Goal: Task Accomplishment & Management: Complete application form

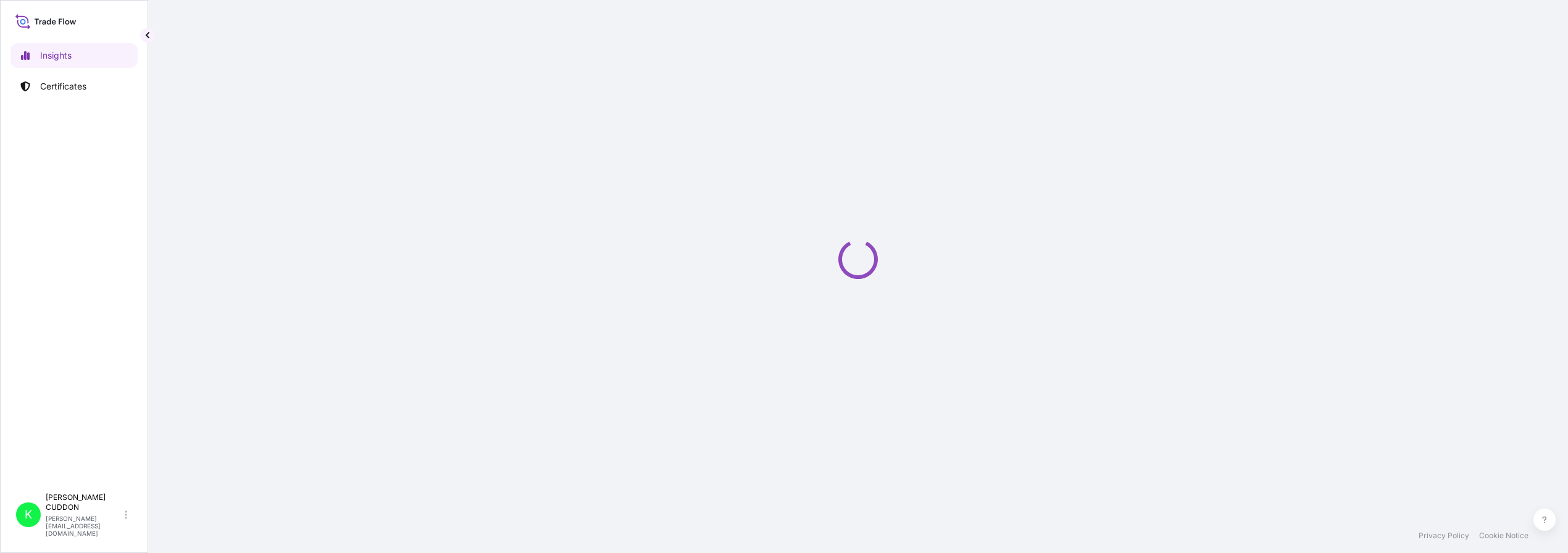
select select "2025"
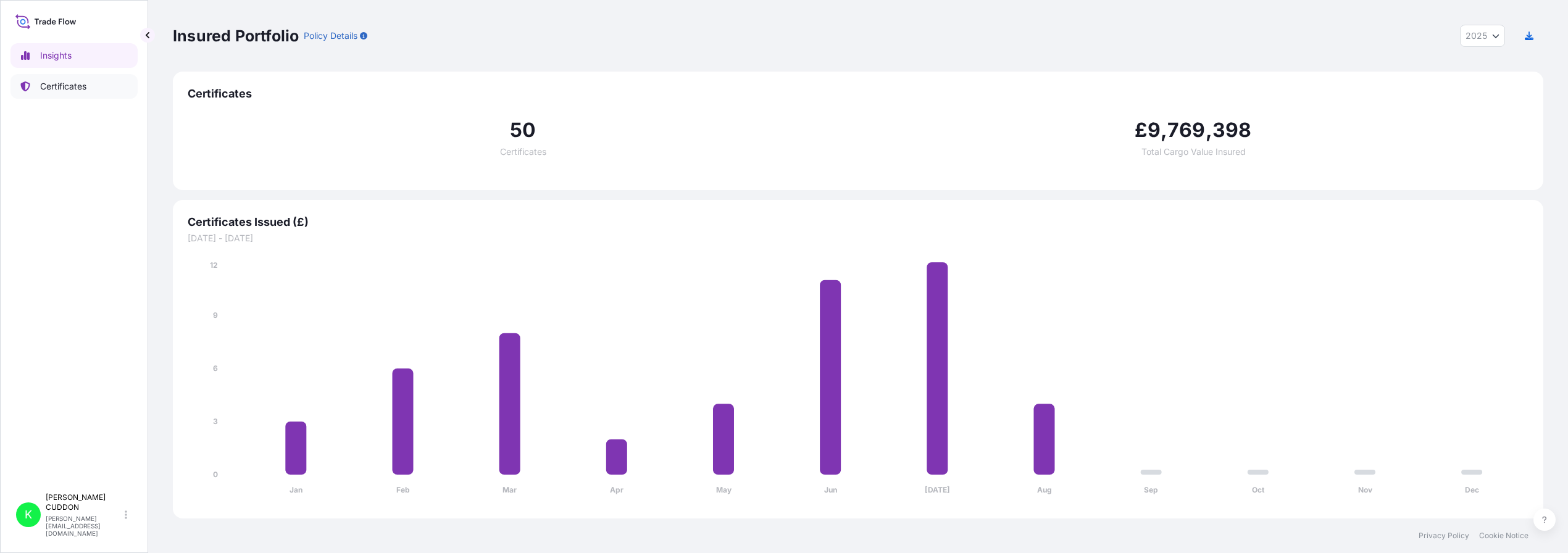
click at [70, 87] on p "Certificates" at bounding box center [63, 87] width 46 height 13
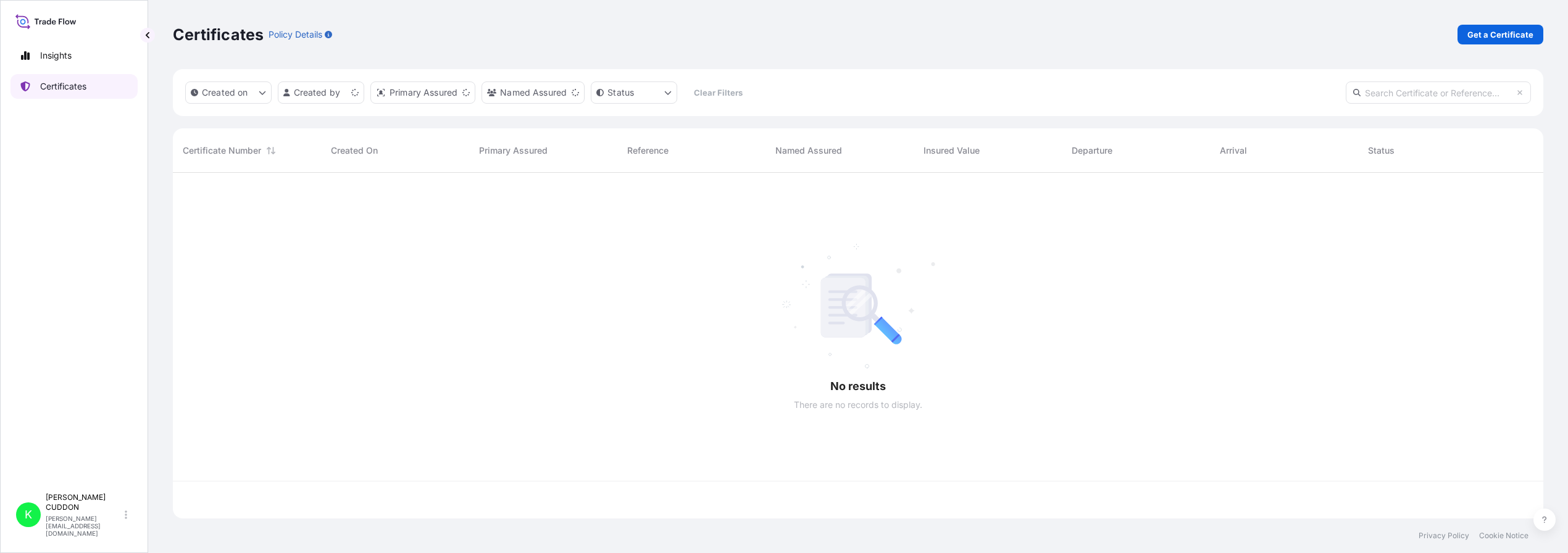
scroll to position [343, 1360]
click at [1485, 34] on p "Get a Certificate" at bounding box center [1500, 35] width 66 height 13
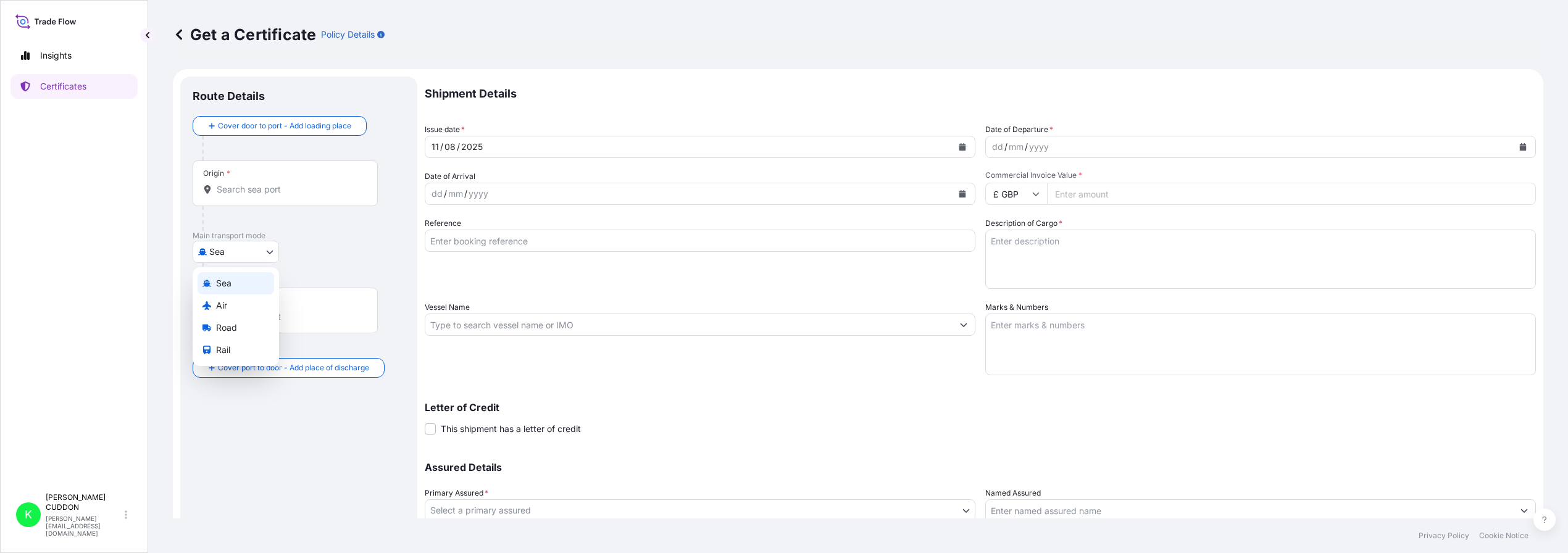
click at [268, 249] on body "Insights Certificates K [PERSON_NAME] [PERSON_NAME][EMAIL_ADDRESS][DOMAIN_NAME]…" at bounding box center [784, 276] width 1568 height 553
click at [234, 306] on div "Air" at bounding box center [236, 306] width 76 height 22
select select "Air"
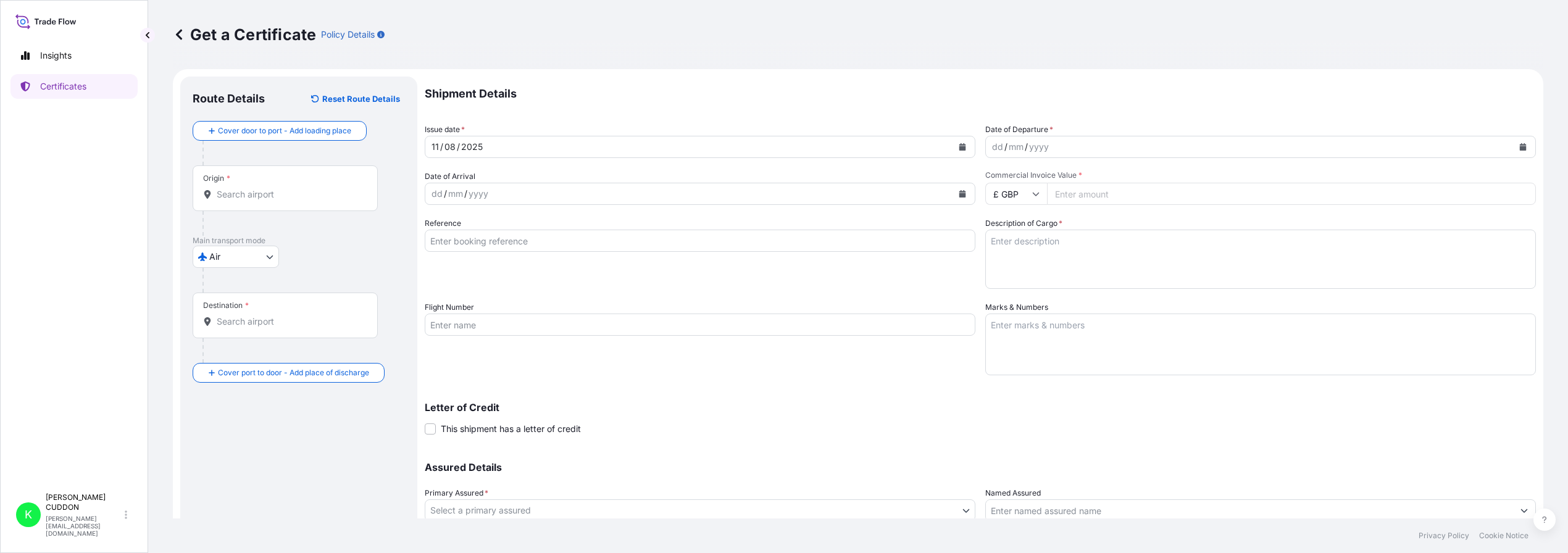
click at [256, 198] on input "Origin *" at bounding box center [289, 194] width 146 height 13
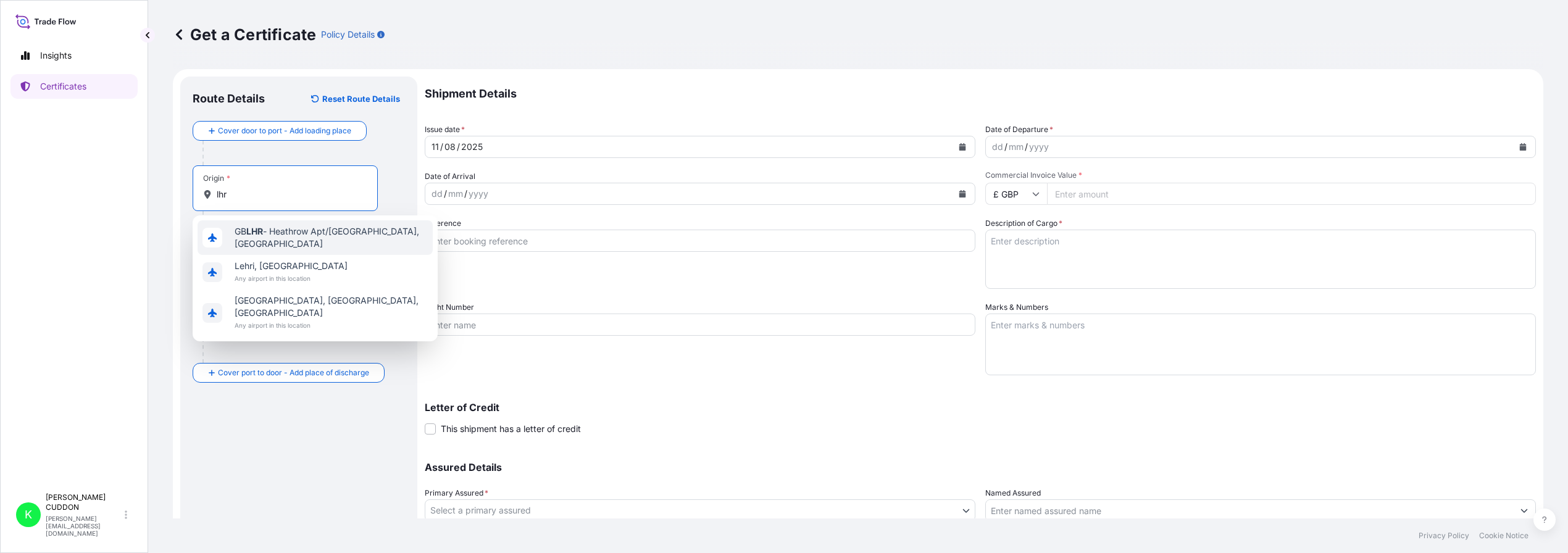
click at [272, 237] on span "GB LHR - Heathrow Apt/[GEOGRAPHIC_DATA], [GEOGRAPHIC_DATA]" at bounding box center [331, 237] width 194 height 25
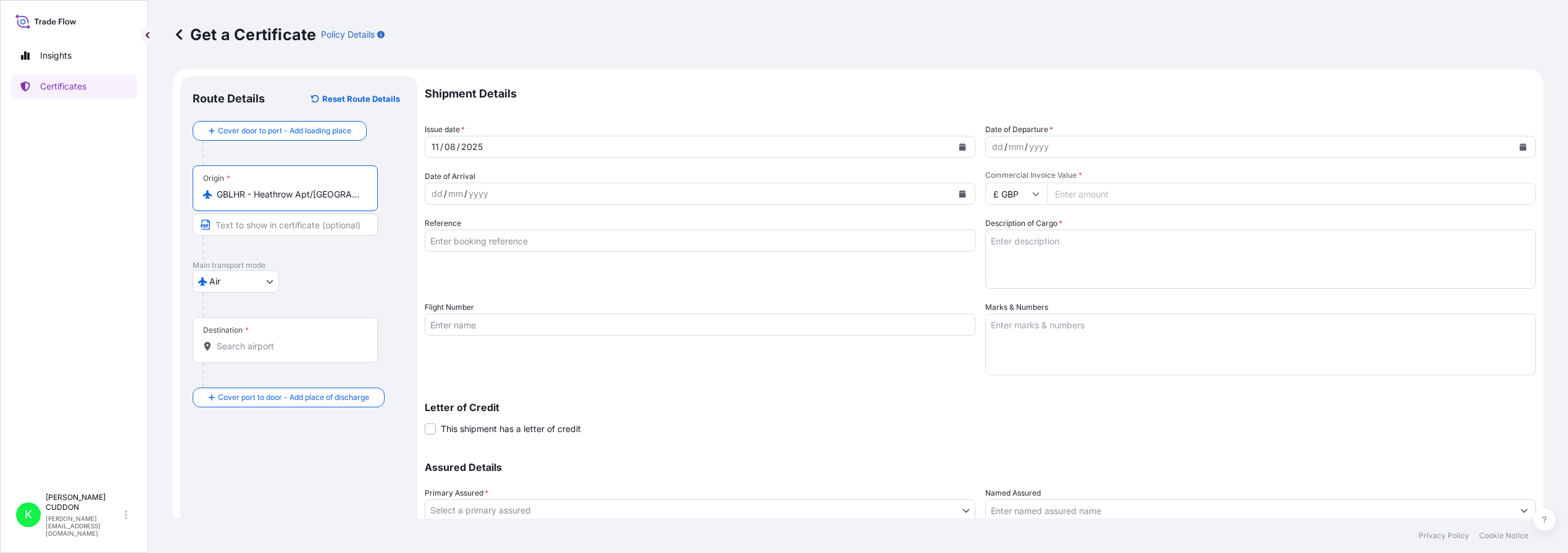
type input "GBLHR - Heathrow Apt/[GEOGRAPHIC_DATA], [GEOGRAPHIC_DATA]"
click at [303, 361] on div "Destination *" at bounding box center [285, 339] width 186 height 45
click at [303, 353] on input "Destination *" at bounding box center [289, 347] width 146 height 13
click at [262, 350] on input "Destination * Please select a destination" at bounding box center [289, 347] width 146 height 13
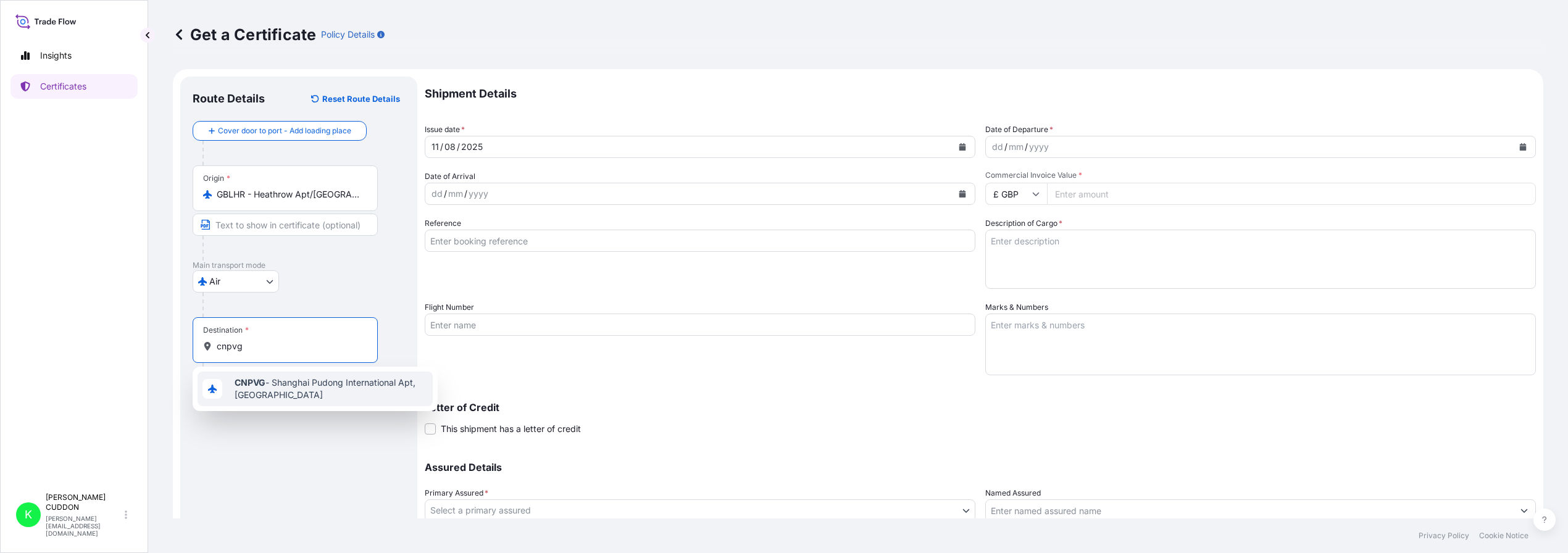
click at [284, 391] on span "CNPVG - Shanghai Pudong International Apt, [GEOGRAPHIC_DATA]" at bounding box center [331, 389] width 194 height 25
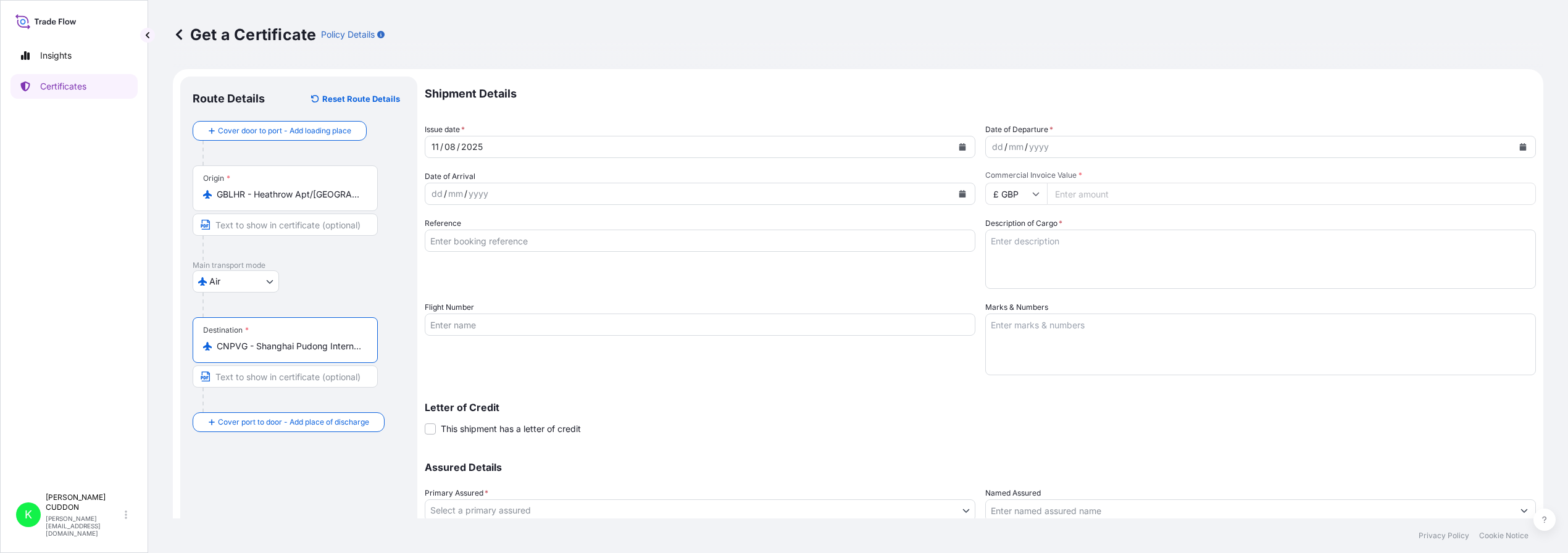
type input "CNPVG - Shanghai Pudong International Apt, [GEOGRAPHIC_DATA]"
click at [960, 147] on icon "Calendar" at bounding box center [963, 147] width 7 height 7
click at [539, 231] on div "1" at bounding box center [540, 228] width 22 height 22
click at [1519, 145] on icon "Calendar" at bounding box center [1523, 147] width 7 height 7
click at [1118, 225] on div "2" at bounding box center [1119, 228] width 22 height 22
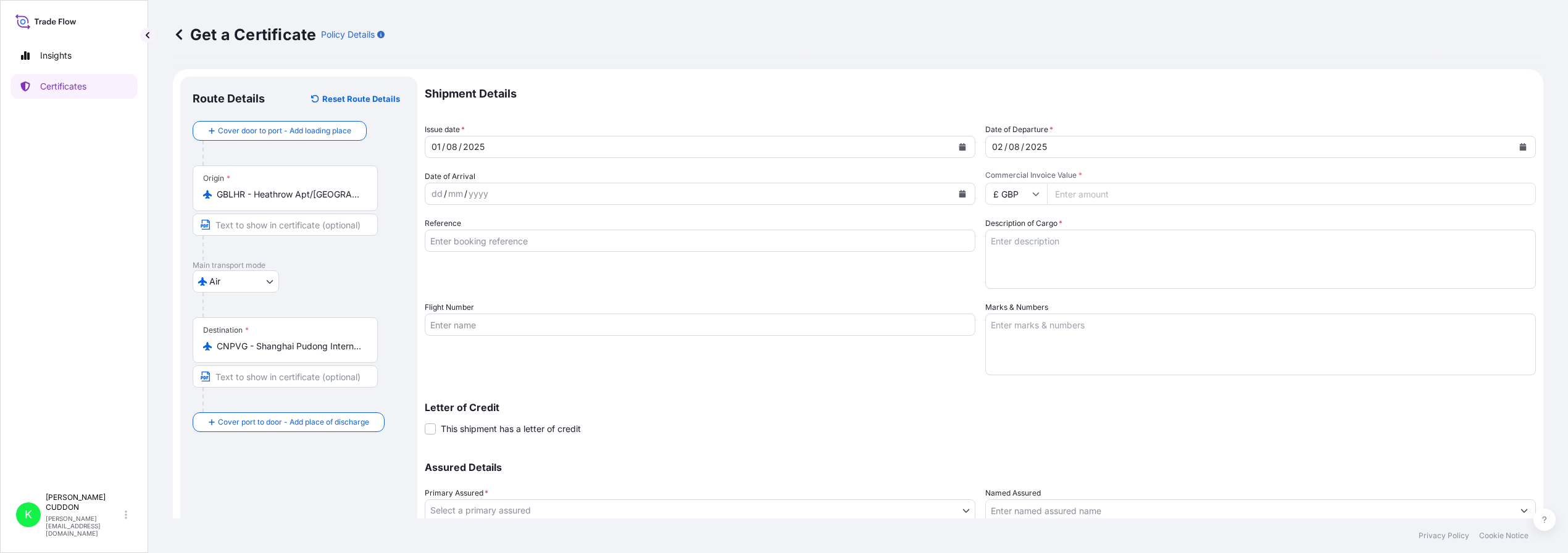
click at [1034, 191] on icon at bounding box center [1035, 194] width 7 height 7
click at [1011, 277] on div "$ USD" at bounding box center [1011, 279] width 52 height 23
type input "$ USD"
click at [1086, 191] on input "Commercial Invoice Value *" at bounding box center [1292, 194] width 489 height 22
type input "205000"
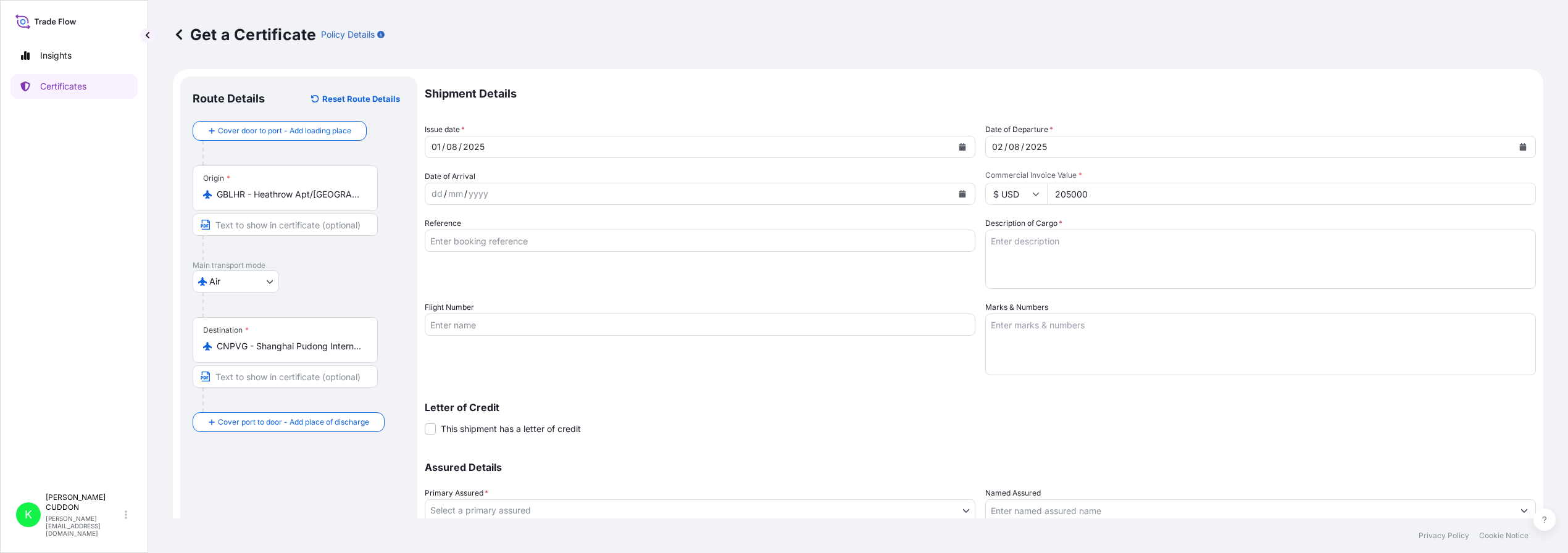
click at [1036, 244] on textarea "Description of Cargo *" at bounding box center [1260, 259] width 550 height 59
click at [1053, 249] on textarea "Description of Cargo *" at bounding box center [1260, 259] width 550 height 59
paste textarea "Ultim Max 100+ Symmetry S3"
type textarea "Ultim Max 100+ Symmetry S3"
click at [1111, 320] on textarea "Marks & Numbers" at bounding box center [1260, 345] width 550 height 62
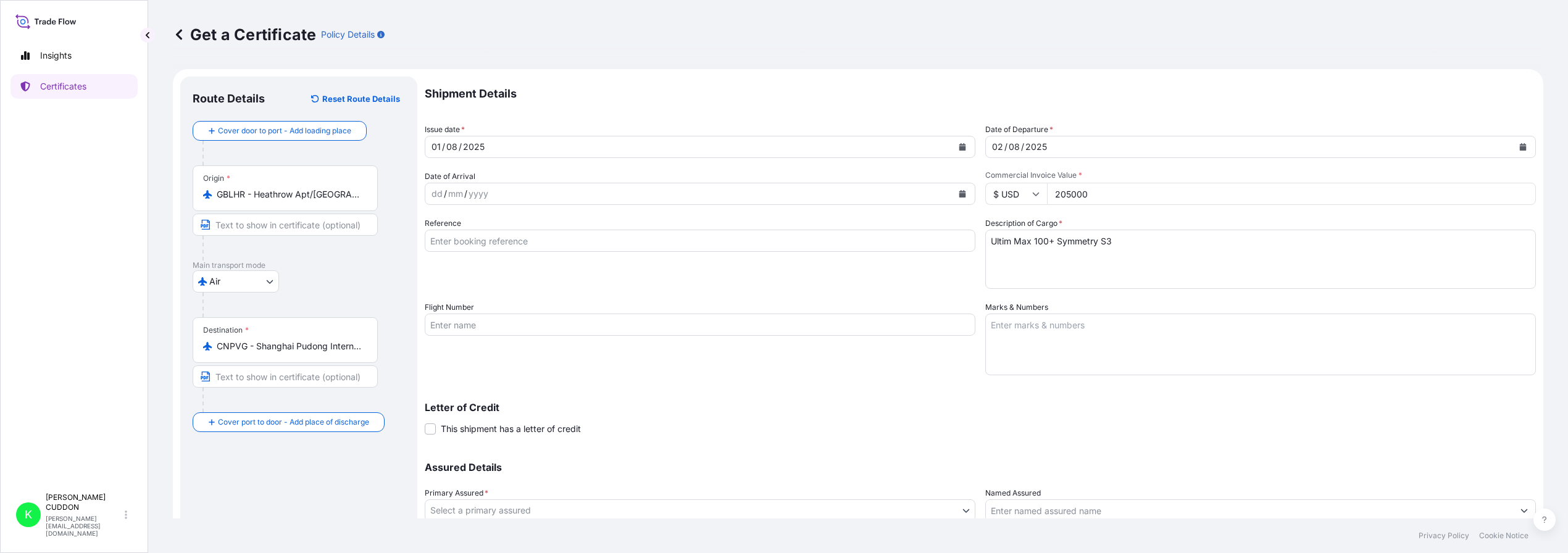
click at [1034, 335] on textarea "Marks & Numbers" at bounding box center [1260, 345] width 550 height 62
paste textarea "PO: OINA20250114MH-NIMTE"
paste textarea "Gross 62 kg Net 48 kg Dims 112x73x76cm"
drag, startPoint x: 1077, startPoint y: 331, endPoint x: 1198, endPoint y: 365, distance: 125.7
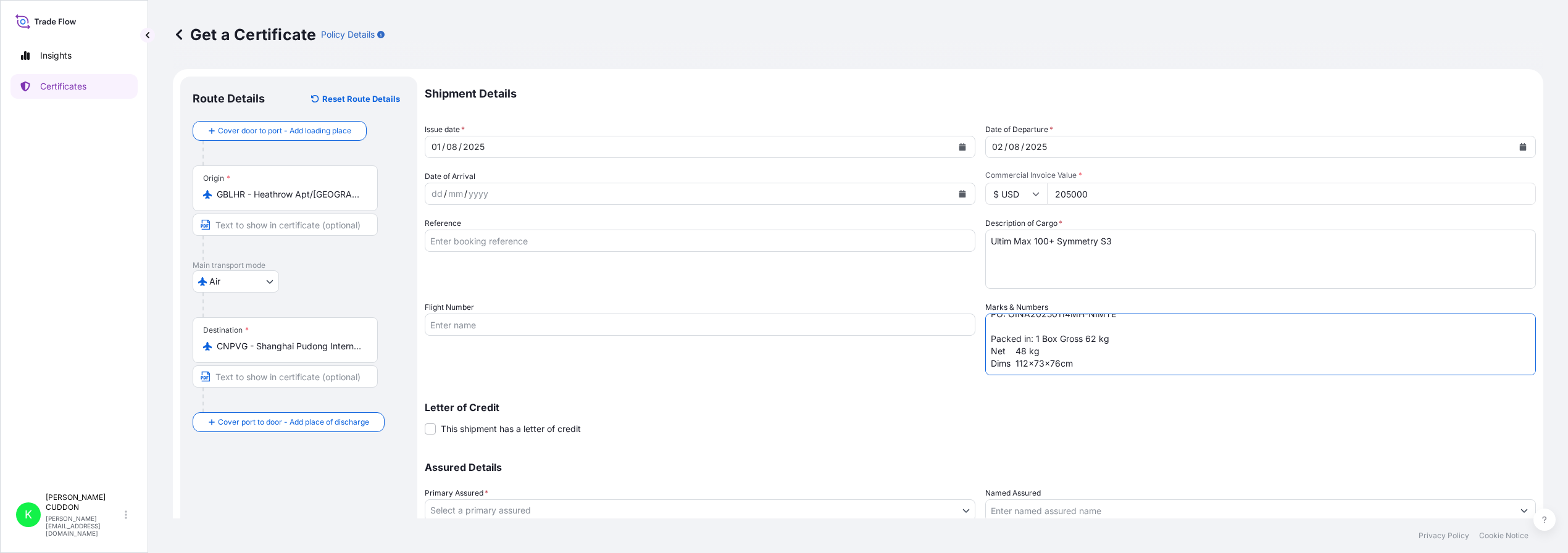
click at [1077, 331] on textarea "PO: OINA20250114MH-NIMTE Packed in: 1 Box Gross 62 kg Net 48 kg Dims 112x73x76cm" at bounding box center [1260, 345] width 550 height 62
click at [1272, 354] on textarea "PO: OINA20250114MH-NIMTE Packed in: 1 Box Gwt: 62 Kgs Nwt: 48 Kgs Dims 112x73x7…" at bounding box center [1260, 345] width 550 height 62
click at [1234, 353] on textarea "PO: OINA20250114MH-NIMTE Packed in: 1 Box Gwt: 62 Kgs Nwt: 48 Kgs Dims 112x73x7…" at bounding box center [1260, 345] width 550 height 62
click at [1052, 347] on textarea "PO: OINA20250114MH-NIMTE Packed in: 1 Box Gwt: 62 Kgs Nwt: 48 Kgs Dims 112x73x7…" at bounding box center [1260, 345] width 550 height 62
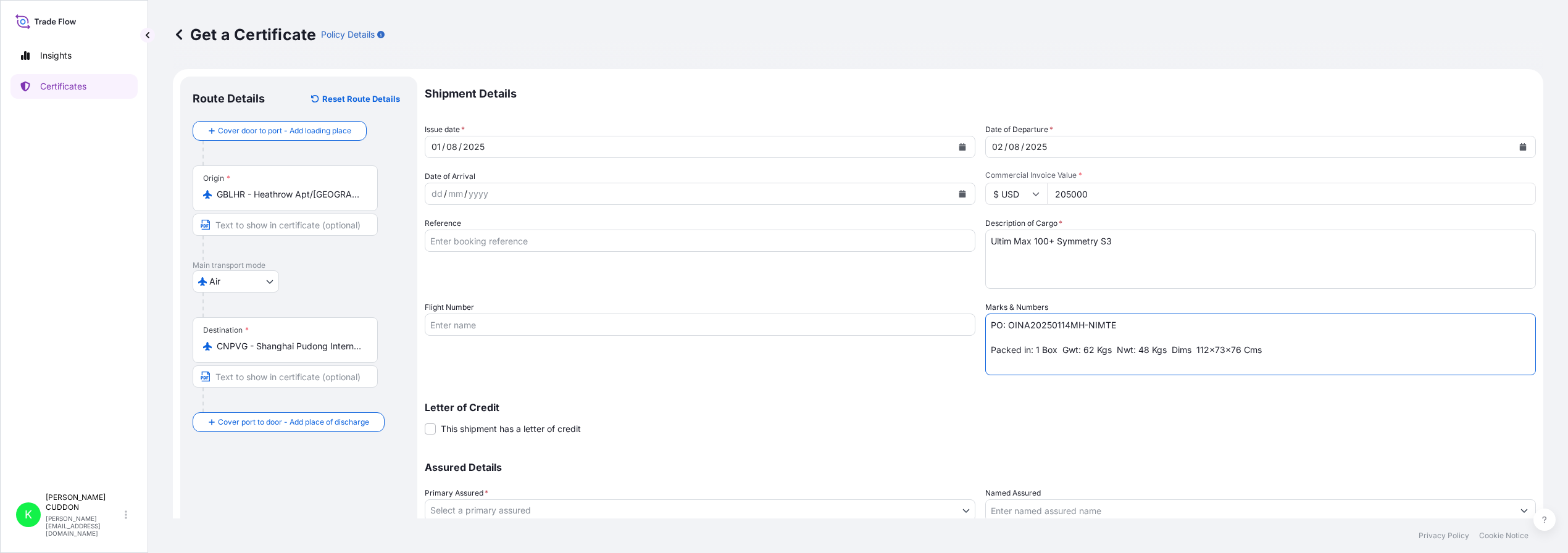
click at [1342, 339] on textarea "PO: OINA20250114MH-NIMTE Packed in: 1 Box Gwt: 62 Kgs Nwt: 48 Kgs Dims 112x73x7…" at bounding box center [1260, 345] width 550 height 62
type textarea "PO: OINA20250114MH-NIMTE Packed in: 1 Box Gwt: 62 Kgs Nwt: 48 Kgs Dims 112x73x7…"
click at [616, 243] on input "Reference" at bounding box center [699, 241] width 550 height 22
click at [680, 324] on input "Flight Number" at bounding box center [699, 325] width 550 height 22
paste input "051S014511-26366"
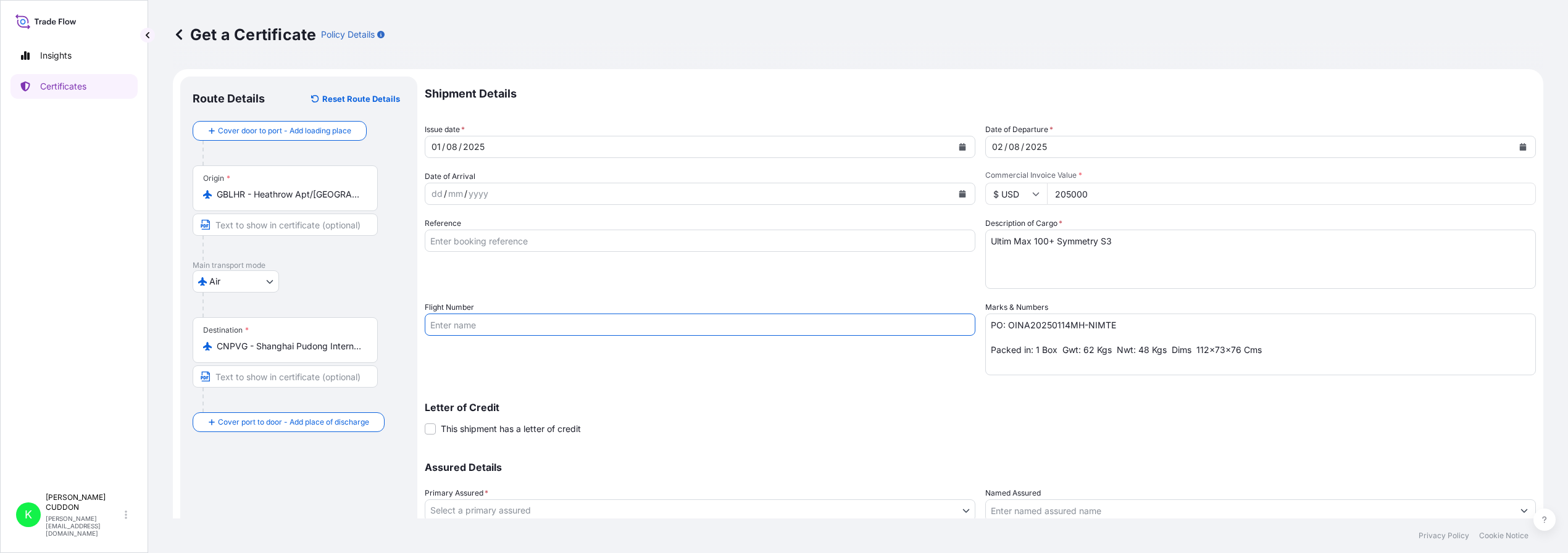
type input "051S014511-26366"
drag, startPoint x: 589, startPoint y: 327, endPoint x: 373, endPoint y: 333, distance: 216.1
click at [311, 328] on form "Route Details Reset Route Details Cover door to port - Add loading place Place …" at bounding box center [858, 341] width 1371 height 544
type input "051S014511-26366"
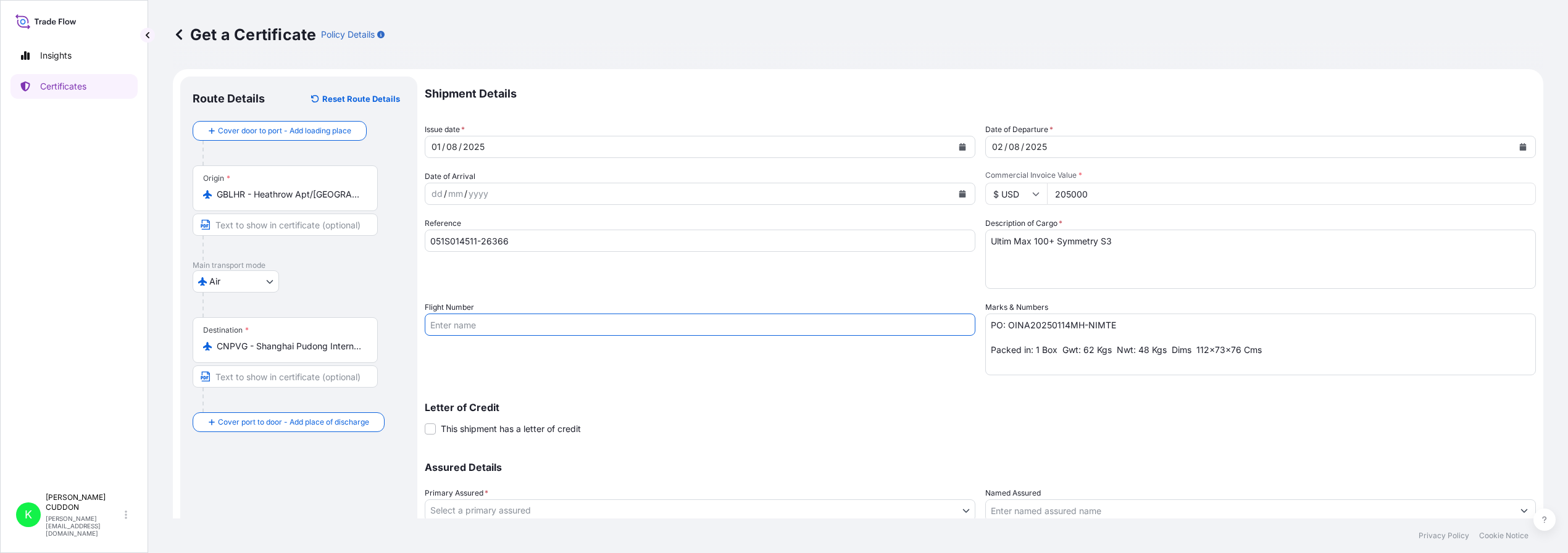
click at [537, 327] on input "Flight Number" at bounding box center [699, 325] width 550 height 22
paste input "CX252/02 CX362/03"
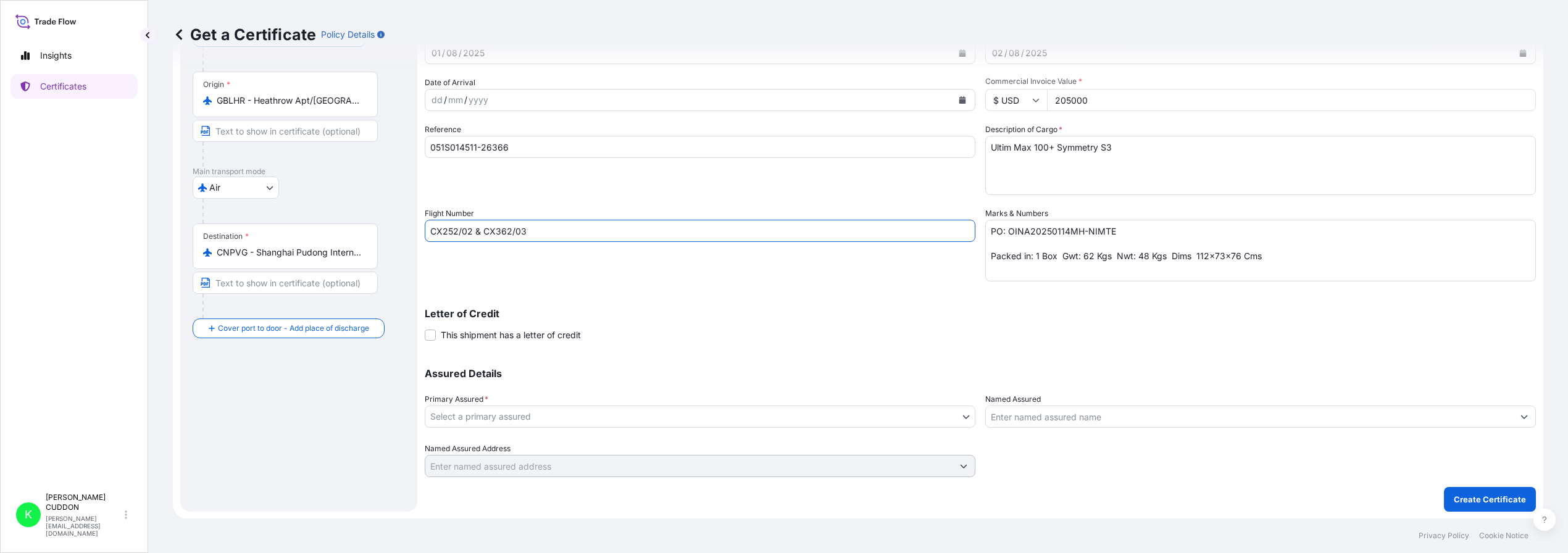
scroll to position [94, 0]
type input "CX252/02 & CX362/03"
click at [604, 414] on body "Insights Certificates K [PERSON_NAME] [PERSON_NAME][EMAIL_ADDRESS][DOMAIN_NAME]…" at bounding box center [784, 276] width 1568 height 553
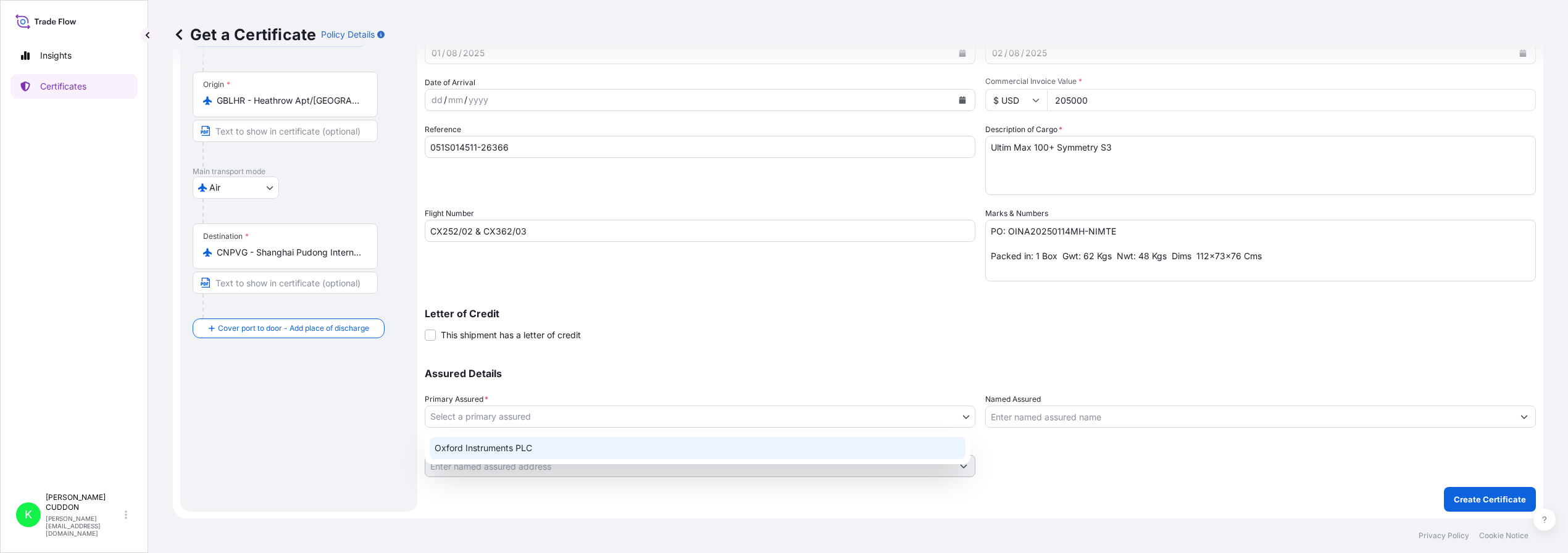
click at [527, 445] on div "Oxford Instruments PLC" at bounding box center [697, 449] width 536 height 22
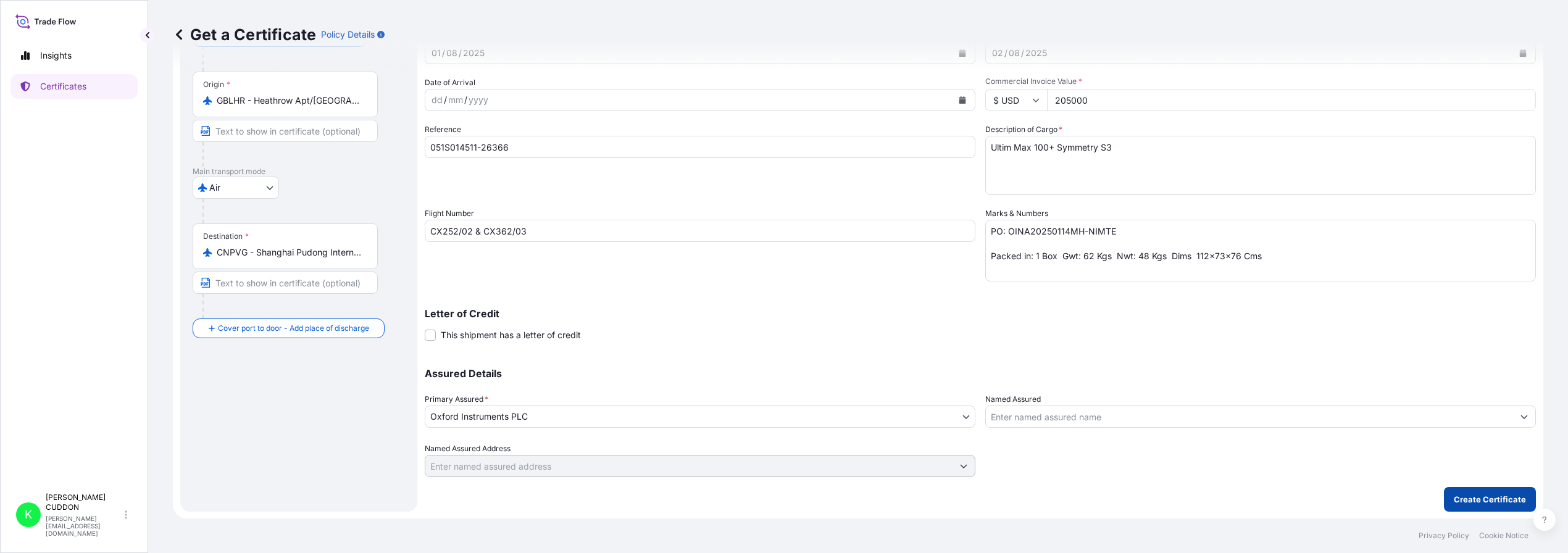
click at [1458, 501] on p "Create Certificate" at bounding box center [1489, 500] width 72 height 13
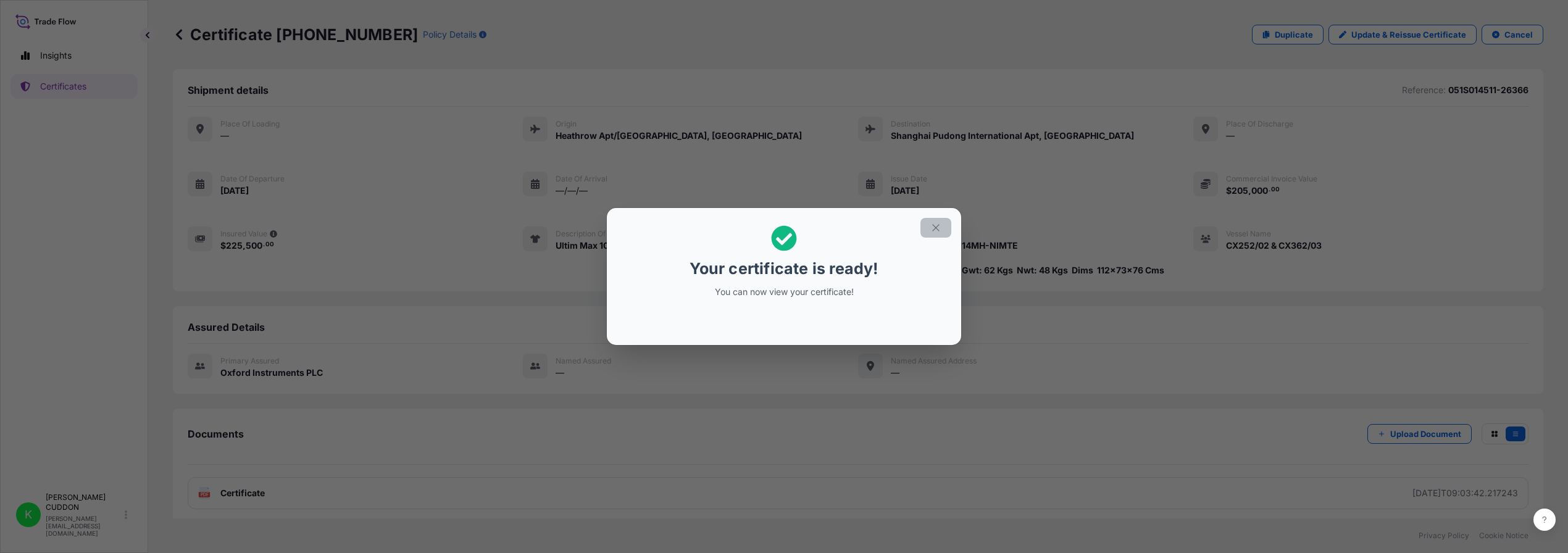
click at [930, 224] on icon "button" at bounding box center [936, 228] width 11 height 11
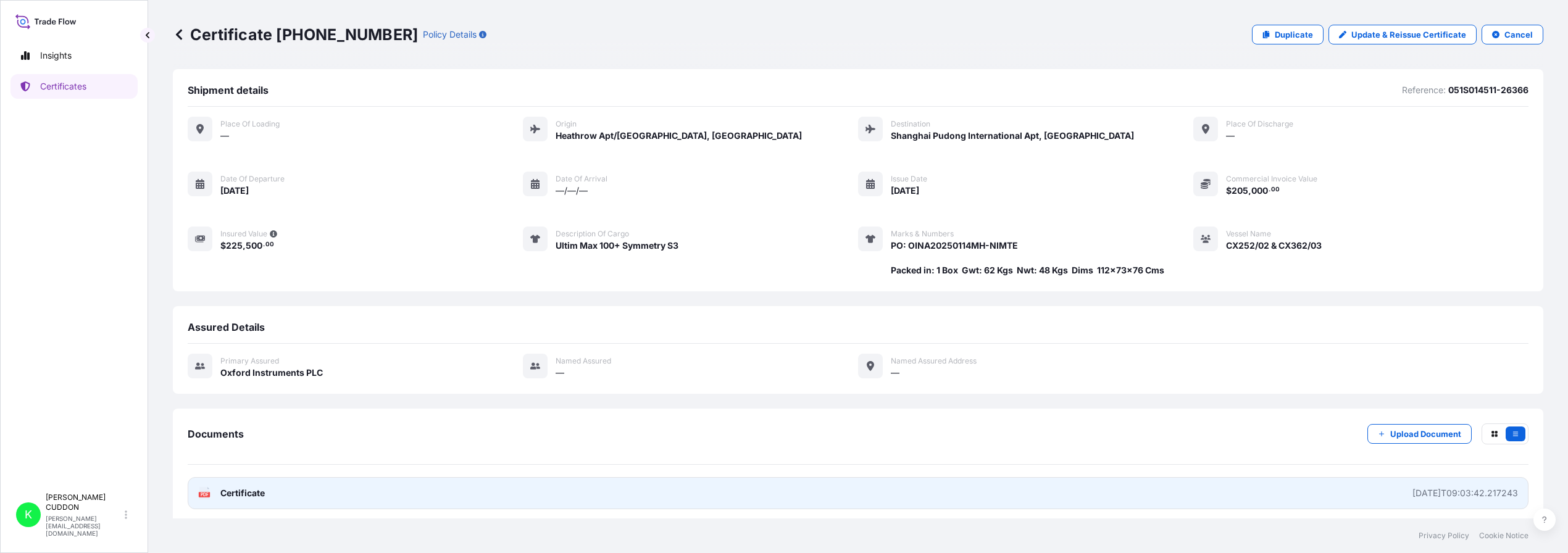
click at [1053, 496] on link "PDF Certificate [DATE]T09:03:42.217243" at bounding box center [858, 493] width 1341 height 32
